Goal: Information Seeking & Learning: Learn about a topic

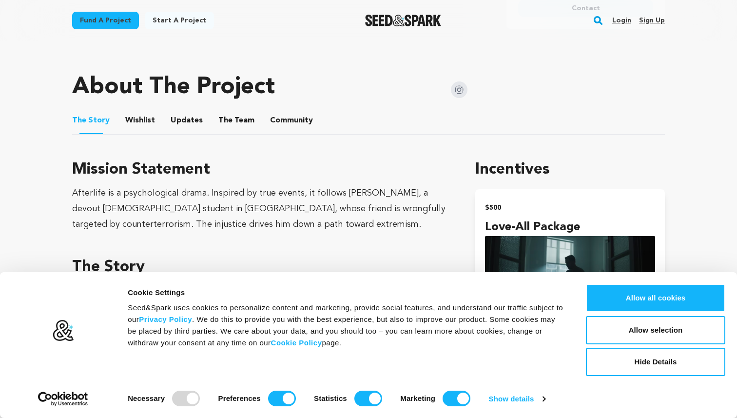
scroll to position [451, 0]
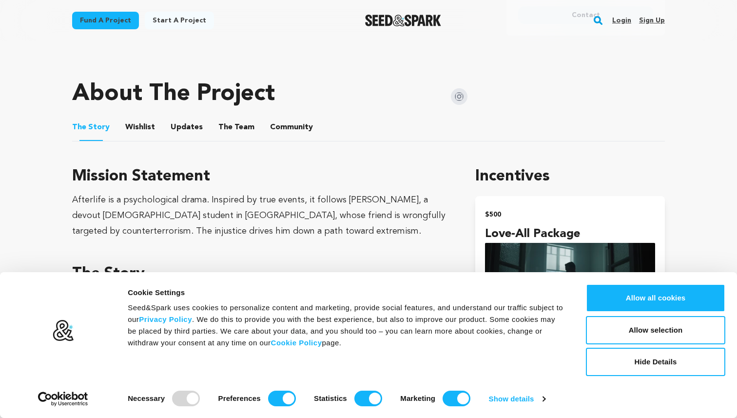
click at [181, 123] on button "Updates" at bounding box center [186, 128] width 23 height 23
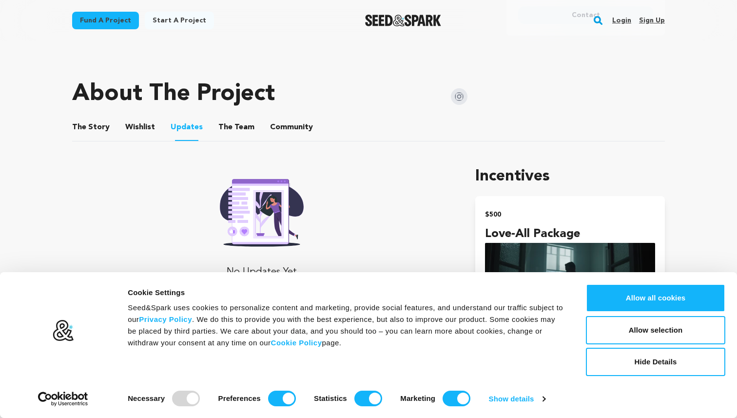
click at [258, 129] on ul "The Story The Story Wishlist Wishlist Updates Updates The Team The Team Communi…" at bounding box center [368, 128] width 593 height 28
click at [232, 126] on button "The Team" at bounding box center [236, 128] width 23 height 23
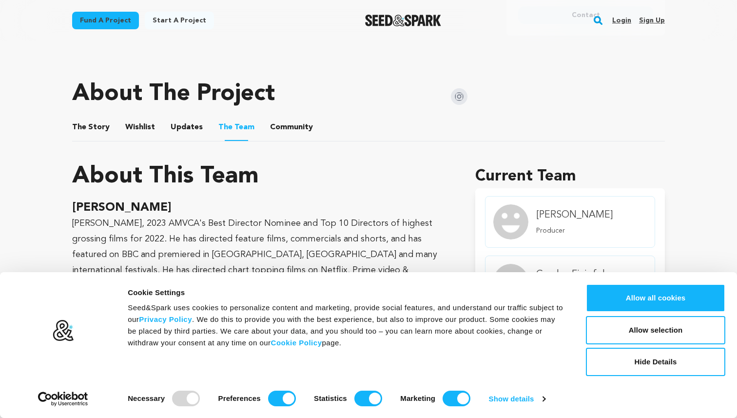
scroll to position [579, 0]
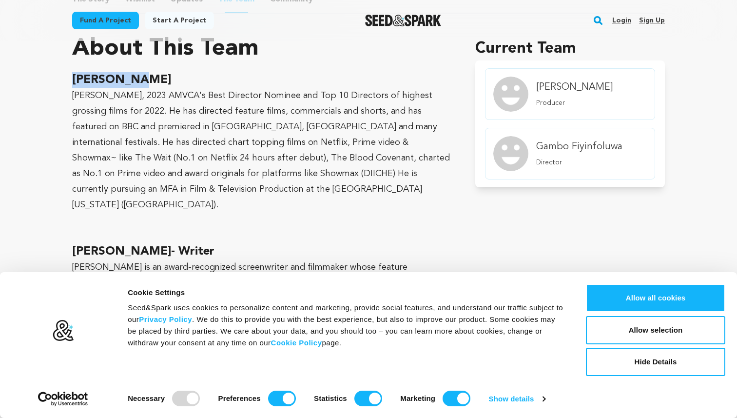
drag, startPoint x: 138, startPoint y: 78, endPoint x: 47, endPoint y: 78, distance: 91.1
click at [47, 78] on main "Fund a project Start a project Search Login Sign up Start a project" at bounding box center [368, 257] width 737 height 1673
click at [169, 73] on h2 "[PERSON_NAME]" at bounding box center [262, 80] width 380 height 16
drag, startPoint x: 179, startPoint y: 75, endPoint x: 64, endPoint y: 74, distance: 115.0
click at [64, 74] on div "Fund a project Project details Afterlife Film [GEOGRAPHIC_DATA], [US_STATE] | F…" at bounding box center [369, 153] width 624 height 1382
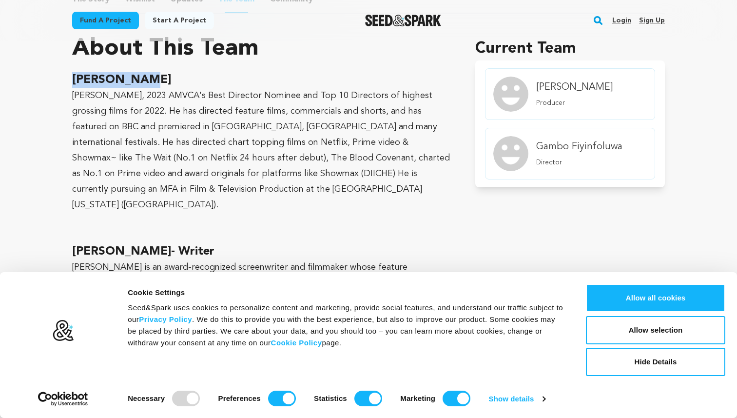
scroll to position [439, 0]
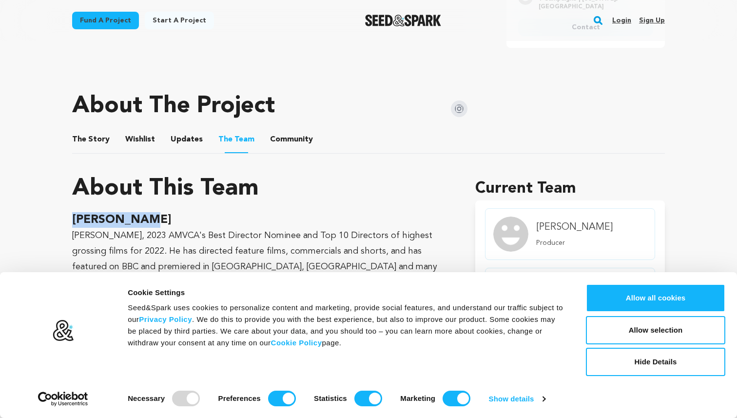
copy h2 "[PERSON_NAME]"
